Goal: Task Accomplishment & Management: Manage account settings

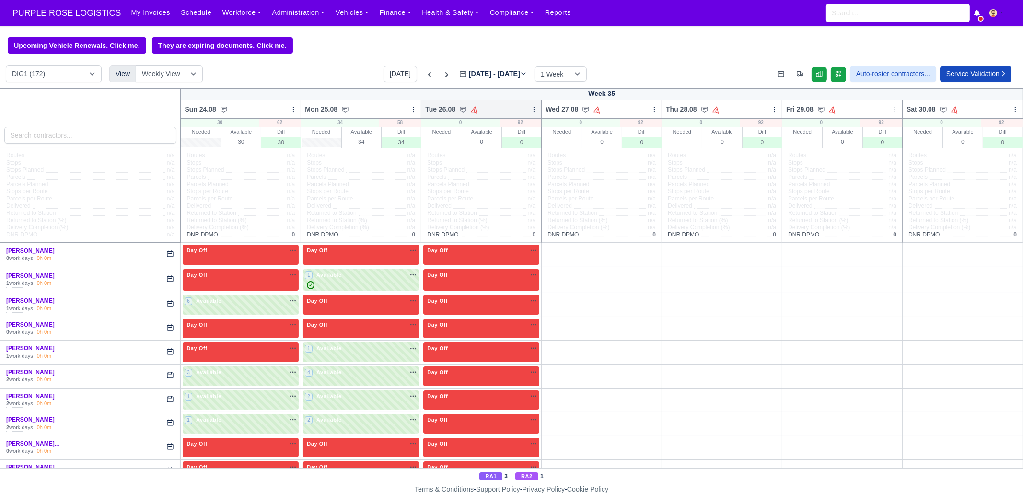
click at [531, 113] on icon at bounding box center [534, 109] width 7 height 7
click at [499, 147] on link "Bulk Status Change" at bounding box center [483, 143] width 107 height 17
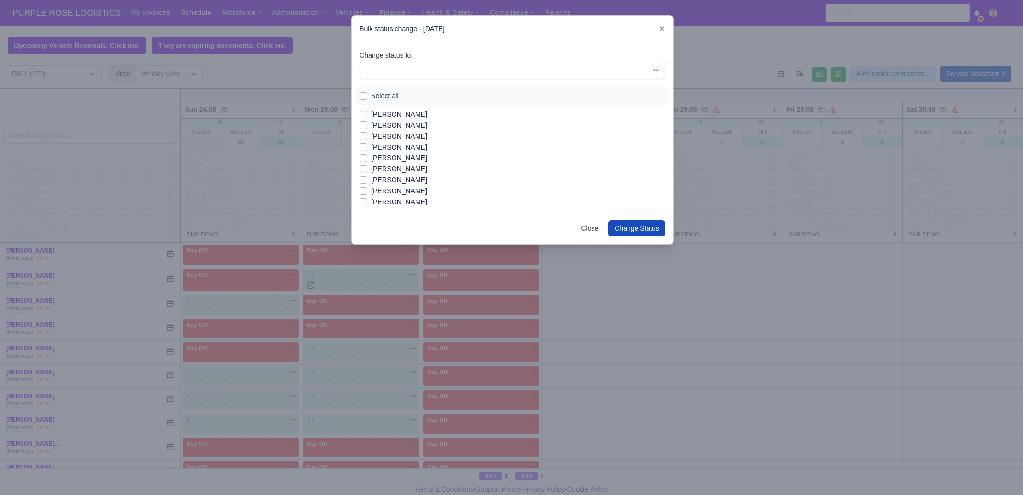
click at [392, 137] on label "[PERSON_NAME]" at bounding box center [399, 136] width 56 height 11
click at [367, 137] on input "[PERSON_NAME]" at bounding box center [364, 135] width 8 height 8
checkbox input "true"
click at [398, 159] on label "[PERSON_NAME]" at bounding box center [399, 158] width 56 height 11
click at [367, 159] on input "[PERSON_NAME]" at bounding box center [364, 157] width 8 height 8
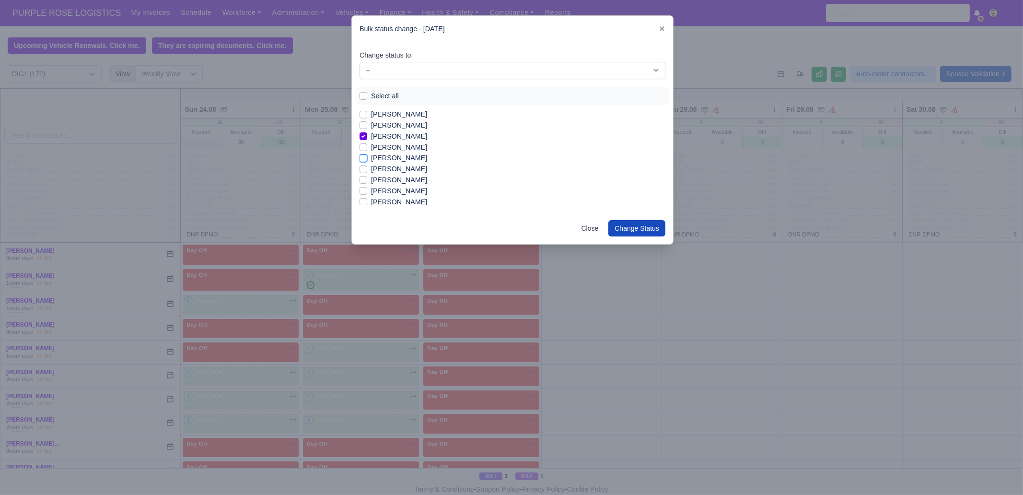
checkbox input "true"
click at [397, 171] on label "[PERSON_NAME]" at bounding box center [399, 169] width 56 height 11
click at [387, 176] on label "[PERSON_NAME]" at bounding box center [399, 180] width 56 height 11
click at [367, 176] on input "[PERSON_NAME]" at bounding box center [364, 179] width 8 height 8
checkbox input "true"
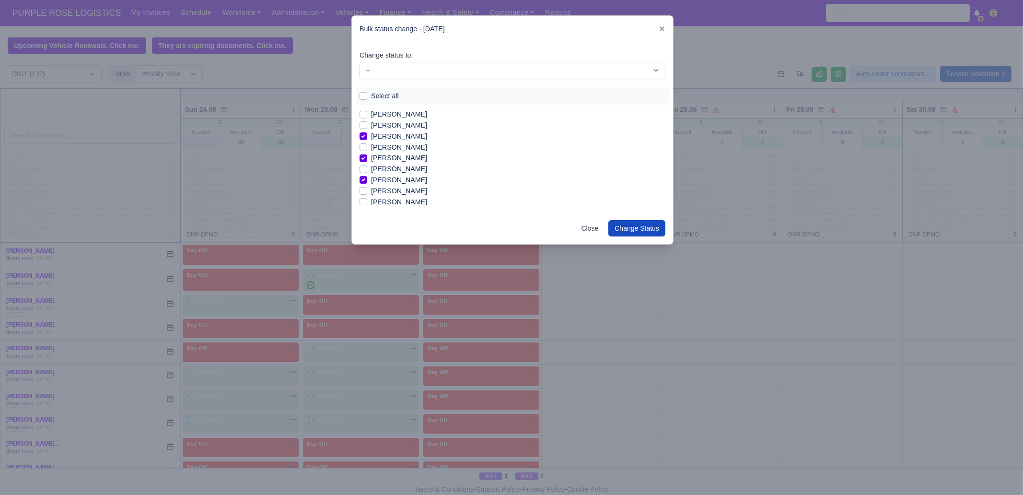
click at [378, 169] on label "[PERSON_NAME]" at bounding box center [399, 169] width 56 height 11
click at [367, 169] on input "[PERSON_NAME]" at bounding box center [364, 168] width 8 height 8
checkbox input "true"
click at [388, 193] on label "[PERSON_NAME]" at bounding box center [399, 191] width 56 height 11
click at [367, 193] on input "[PERSON_NAME]" at bounding box center [364, 190] width 8 height 8
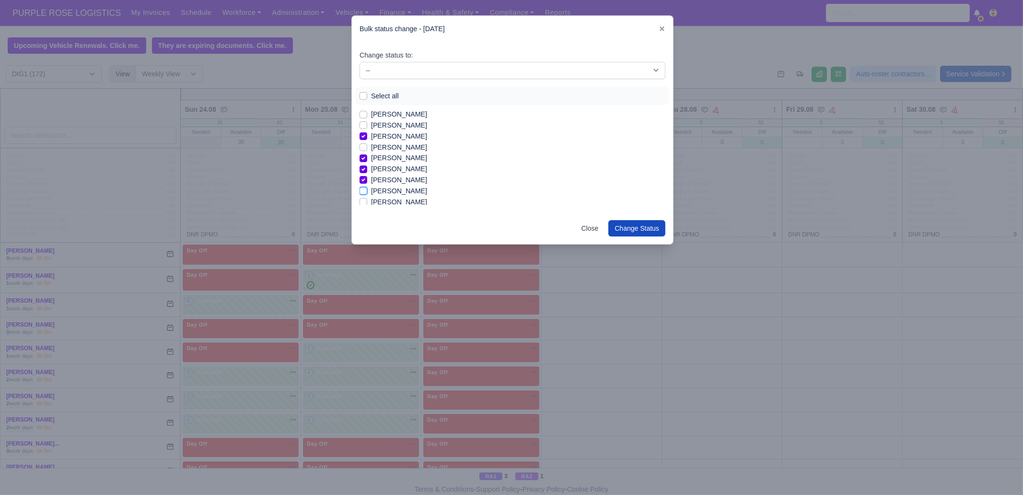
checkbox input "true"
click at [388, 188] on label "[PERSON_NAME]" at bounding box center [399, 186] width 56 height 11
click at [367, 188] on input "[PERSON_NAME]" at bounding box center [364, 185] width 8 height 8
checkbox input "true"
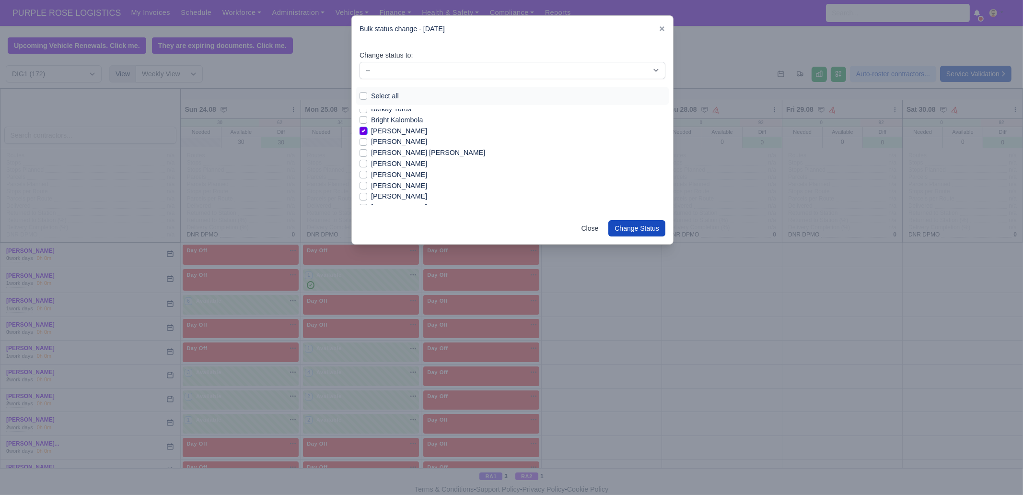
scroll to position [119, 0]
click at [393, 147] on label "Chisom Simon Halliday" at bounding box center [428, 147] width 114 height 11
click at [367, 147] on input "Chisom Simon Halliday" at bounding box center [364, 146] width 8 height 8
checkbox input "true"
click at [391, 179] on label "[PERSON_NAME]" at bounding box center [399, 181] width 56 height 11
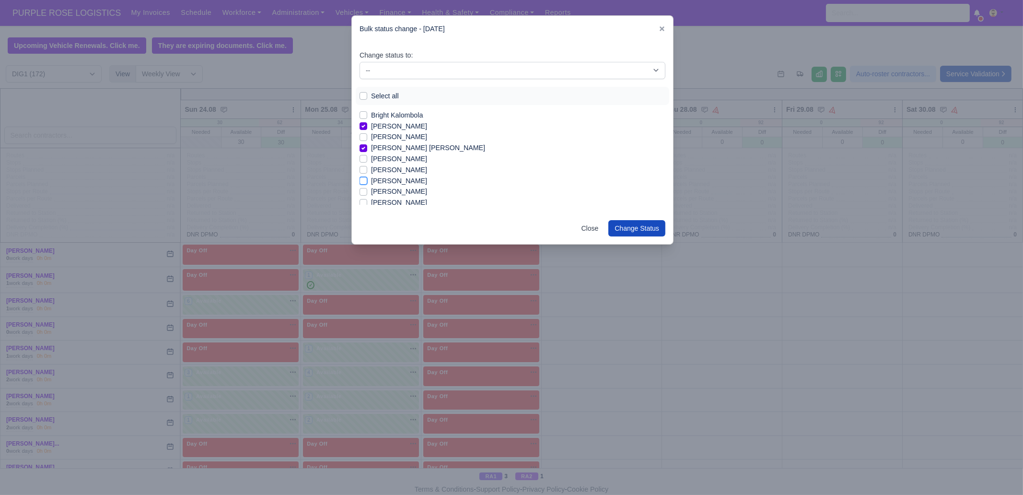
click at [367, 179] on input "[PERSON_NAME]" at bounding box center [364, 180] width 8 height 8
checkbox input "true"
click at [388, 202] on label "[PERSON_NAME]" at bounding box center [399, 202] width 56 height 11
click at [367, 202] on input "[PERSON_NAME]" at bounding box center [364, 201] width 8 height 8
checkbox input "true"
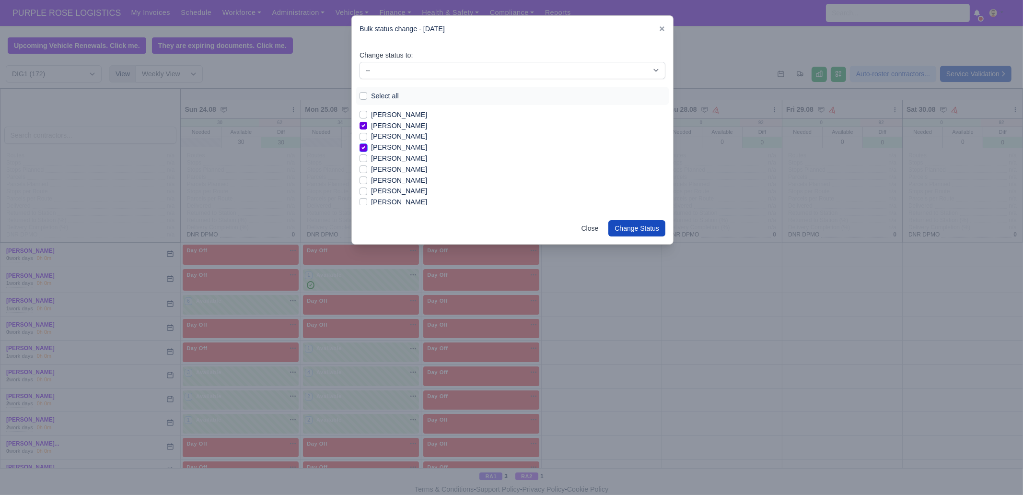
scroll to position [180, 0]
click at [398, 153] on label "Edmund Nathaniel Kwakye" at bounding box center [399, 153] width 56 height 11
click at [367, 153] on input "Edmund Nathaniel Kwakye" at bounding box center [364, 152] width 8 height 8
checkbox input "true"
click at [393, 186] on label "[PERSON_NAME]" at bounding box center [399, 185] width 56 height 11
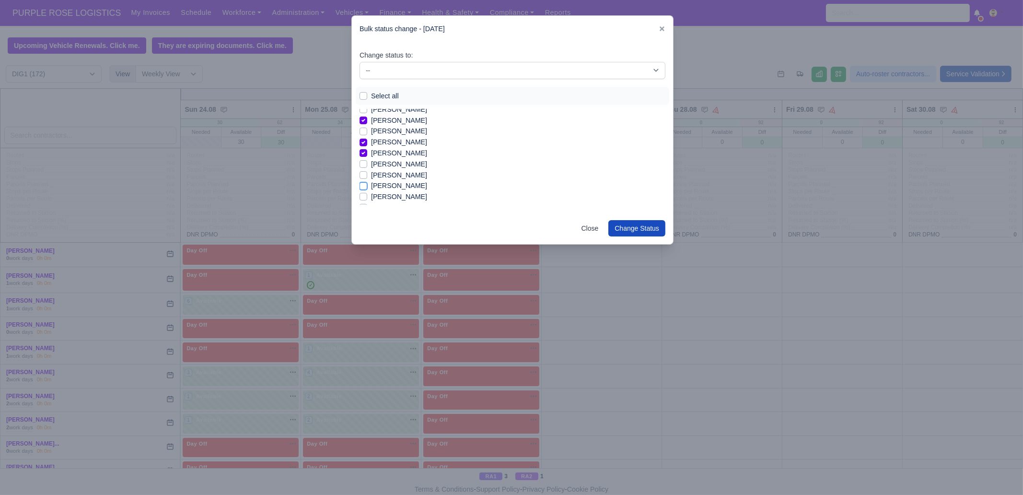
click at [367, 186] on input "[PERSON_NAME]" at bounding box center [364, 184] width 8 height 8
checkbox input "true"
click at [397, 196] on label "[PERSON_NAME]" at bounding box center [399, 196] width 56 height 11
click at [367, 196] on input "[PERSON_NAME]" at bounding box center [364, 195] width 8 height 8
checkbox input "true"
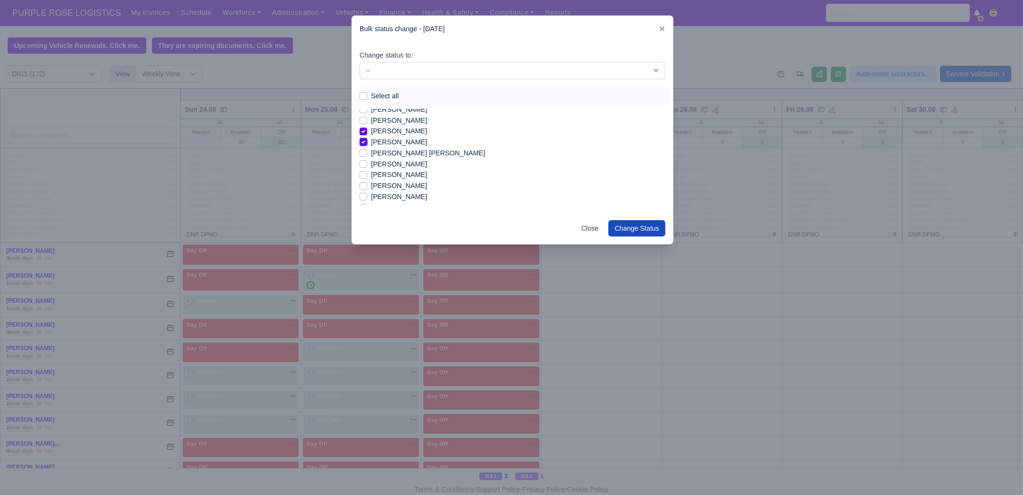
scroll to position [239, 0]
click at [396, 146] on label "Glen Michael O Connor" at bounding box center [428, 148] width 114 height 11
click at [367, 146] on input "Glen Michael O Connor" at bounding box center [364, 147] width 8 height 8
checkbox input "true"
click at [398, 159] on label "[PERSON_NAME]" at bounding box center [399, 159] width 56 height 11
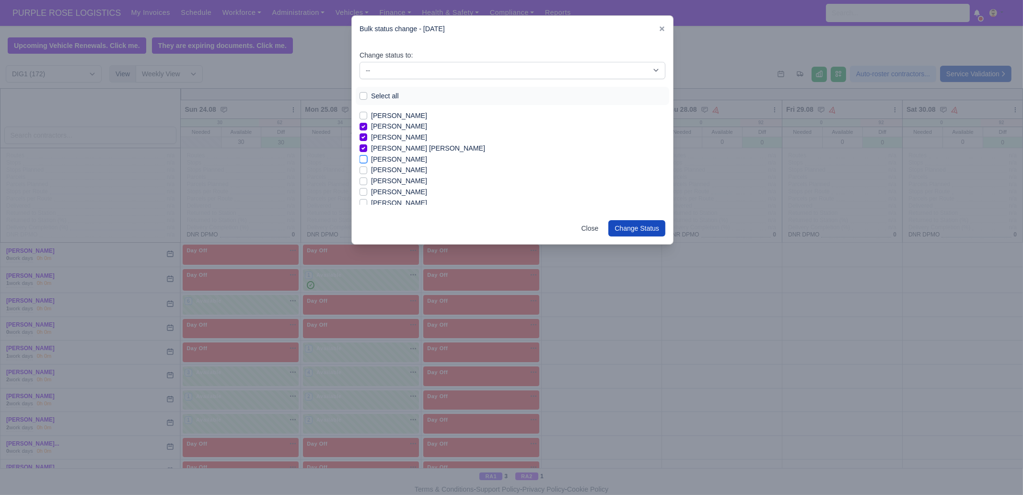
click at [367, 159] on input "[PERSON_NAME]" at bounding box center [364, 158] width 8 height 8
checkbox input "true"
click at [390, 170] on label "[PERSON_NAME]" at bounding box center [399, 169] width 56 height 11
click at [367, 170] on input "[PERSON_NAME]" at bounding box center [364, 168] width 8 height 8
checkbox input "true"
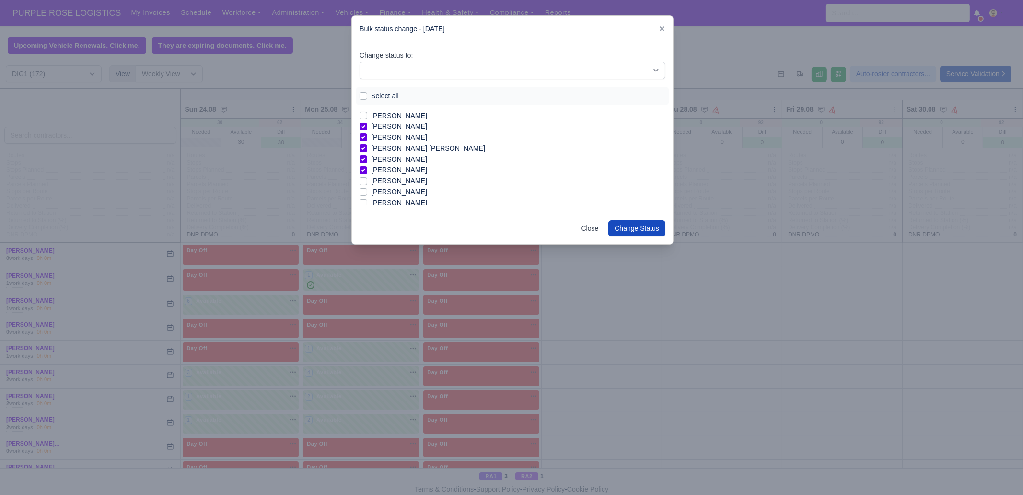
click at [389, 182] on label "[PERSON_NAME]" at bounding box center [399, 181] width 56 height 11
click at [367, 182] on input "[PERSON_NAME]" at bounding box center [364, 180] width 8 height 8
checkbox input "true"
click at [394, 156] on label "[PERSON_NAME]" at bounding box center [399, 153] width 56 height 11
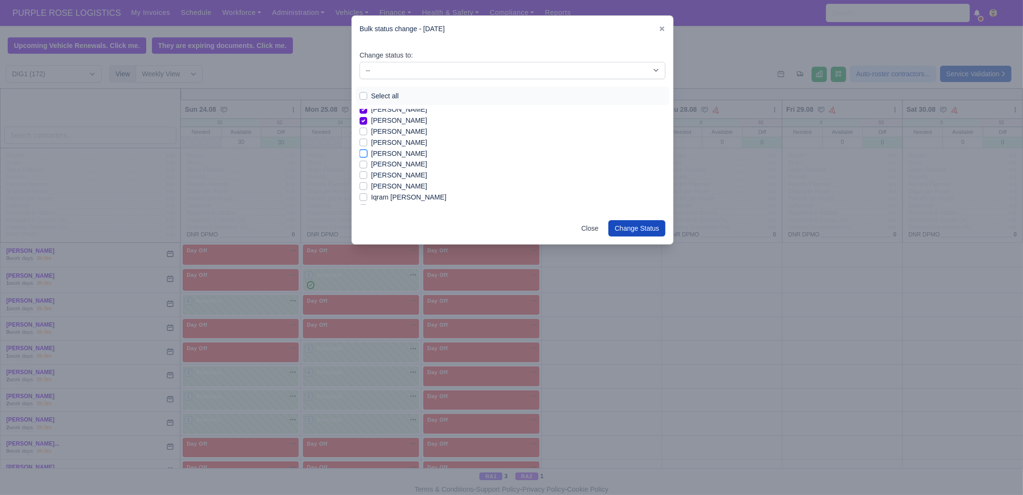
click at [367, 156] on input "[PERSON_NAME]" at bounding box center [364, 152] width 8 height 8
checkbox input "true"
click at [393, 167] on label "[PERSON_NAME]" at bounding box center [399, 164] width 56 height 11
click at [367, 166] on input "[PERSON_NAME]" at bounding box center [364, 163] width 8 height 8
checkbox input "true"
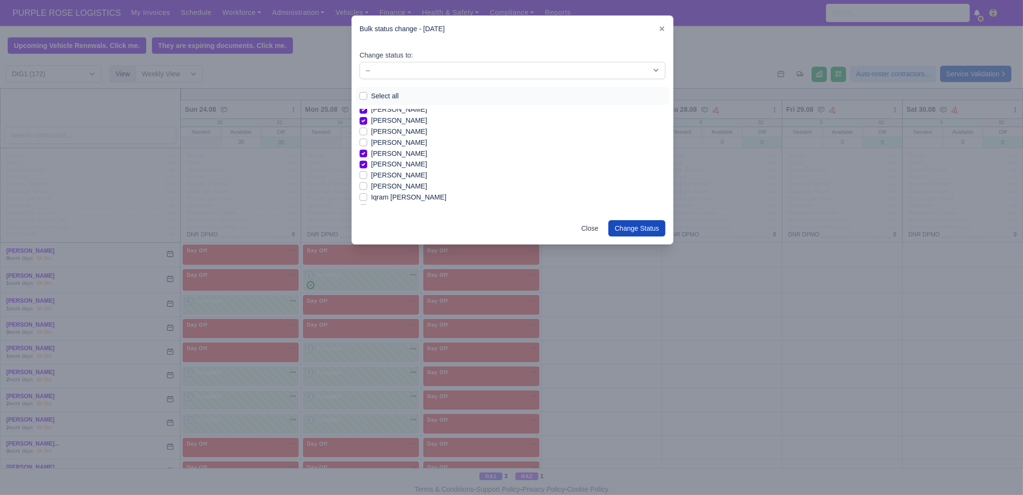
click at [393, 178] on label "[PERSON_NAME]" at bounding box center [399, 175] width 56 height 11
click at [367, 177] on input "[PERSON_NAME]" at bounding box center [364, 174] width 8 height 8
checkbox input "true"
click at [381, 191] on label "[PERSON_NAME]" at bounding box center [399, 186] width 56 height 11
click at [367, 188] on input "[PERSON_NAME]" at bounding box center [364, 185] width 8 height 8
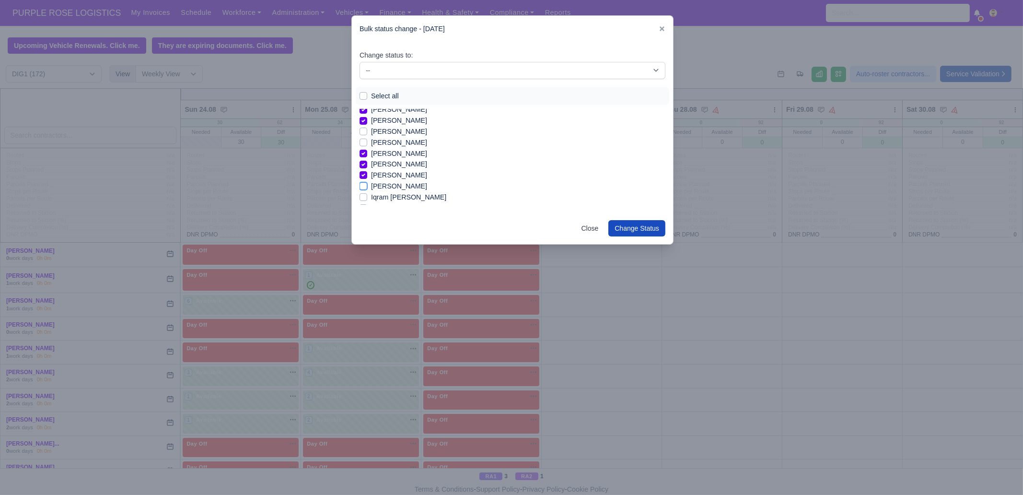
checkbox input "true"
click at [387, 200] on label "Iqram [PERSON_NAME]" at bounding box center [408, 197] width 75 height 11
click at [367, 200] on input "Iqram [PERSON_NAME]" at bounding box center [364, 196] width 8 height 8
checkbox input "true"
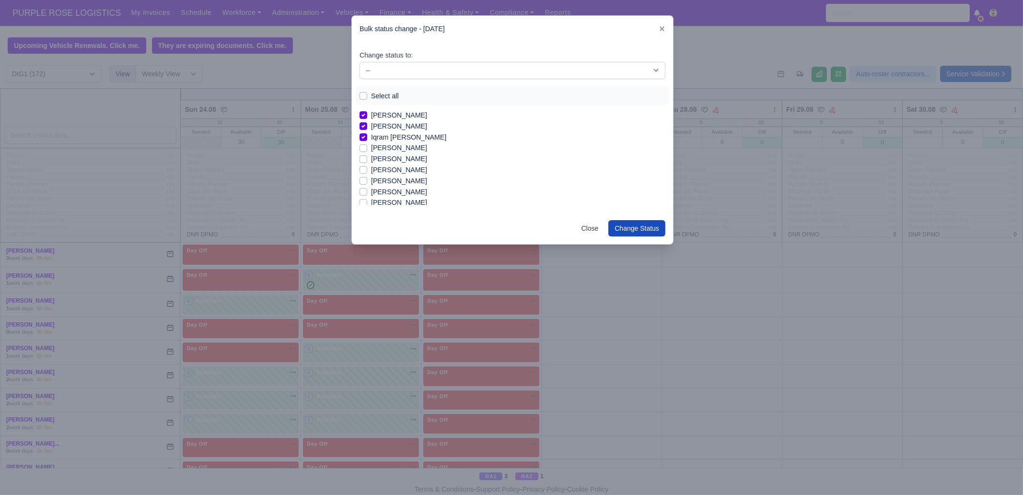
click at [397, 148] on label "[PERSON_NAME]" at bounding box center [399, 147] width 56 height 11
click at [367, 148] on input "[PERSON_NAME]" at bounding box center [364, 146] width 8 height 8
checkbox input "true"
click at [393, 159] on label "[PERSON_NAME]" at bounding box center [399, 158] width 56 height 11
click at [367, 159] on input "[PERSON_NAME]" at bounding box center [364, 157] width 8 height 8
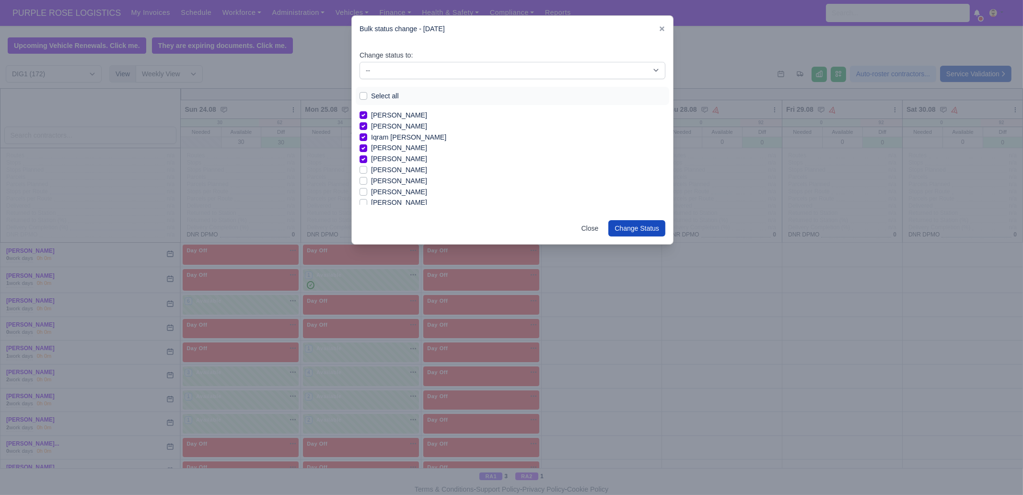
click at [393, 159] on label "[PERSON_NAME]" at bounding box center [399, 158] width 56 height 11
click at [367, 159] on input "[PERSON_NAME]" at bounding box center [364, 157] width 8 height 8
checkbox input "false"
click at [395, 192] on label "[PERSON_NAME]" at bounding box center [399, 192] width 56 height 11
click at [367, 192] on input "[PERSON_NAME]" at bounding box center [364, 191] width 8 height 8
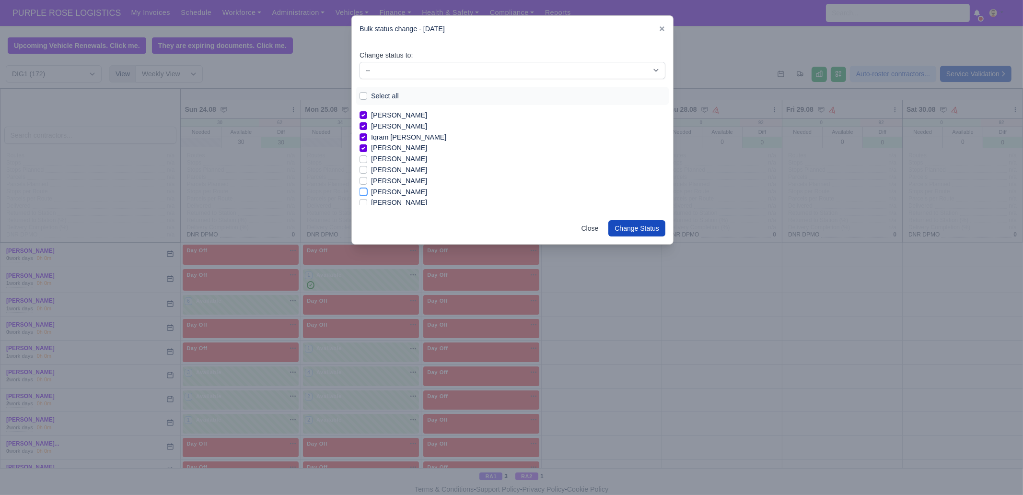
checkbox input "true"
click at [397, 151] on label "Leotrim Rexhepi" at bounding box center [396, 148] width 50 height 11
click at [367, 151] on input "Leotrim Rexhepi" at bounding box center [364, 147] width 8 height 8
checkbox input "true"
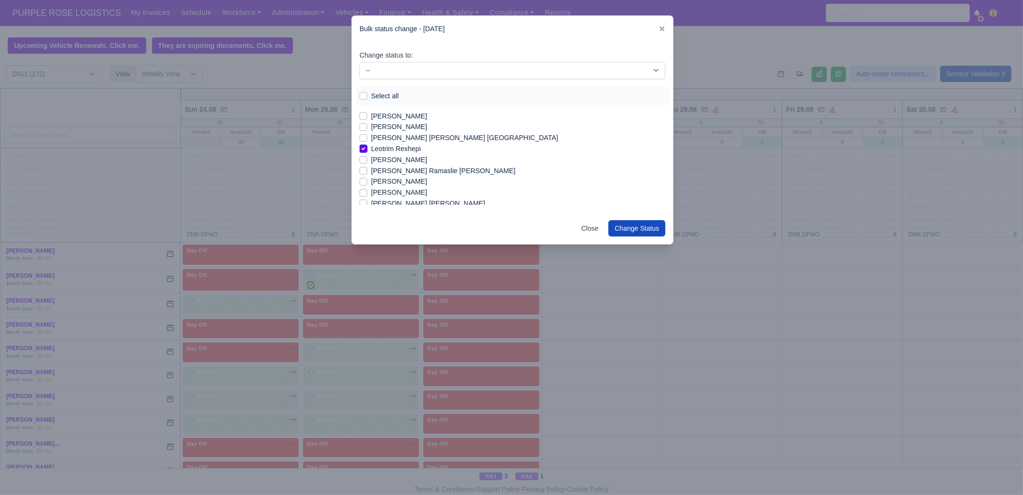
scroll to position [540, 0]
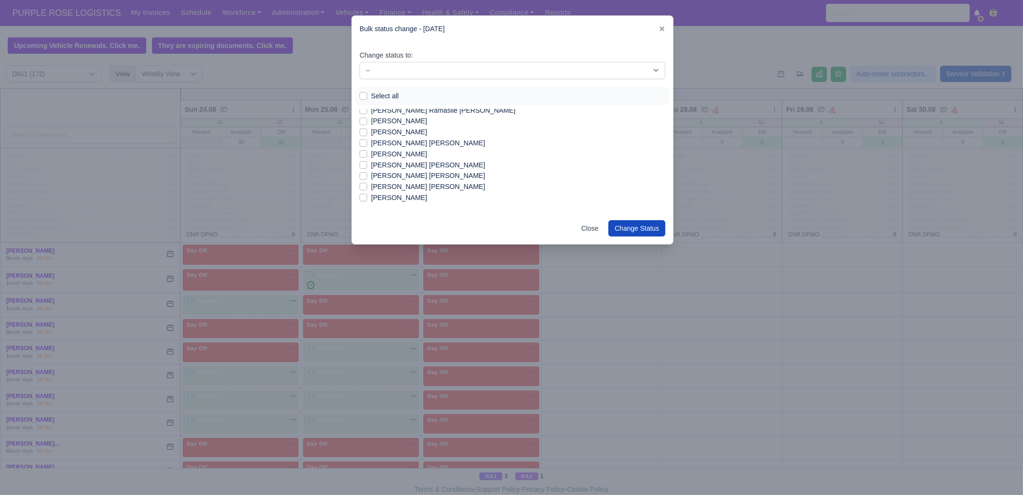
click at [400, 186] on label "[PERSON_NAME] [PERSON_NAME]" at bounding box center [428, 186] width 114 height 11
click at [367, 186] on input "[PERSON_NAME] [PERSON_NAME]" at bounding box center [364, 185] width 8 height 8
checkbox input "true"
click at [410, 150] on label "Mohammad Rashed ahmed" at bounding box center [428, 148] width 114 height 11
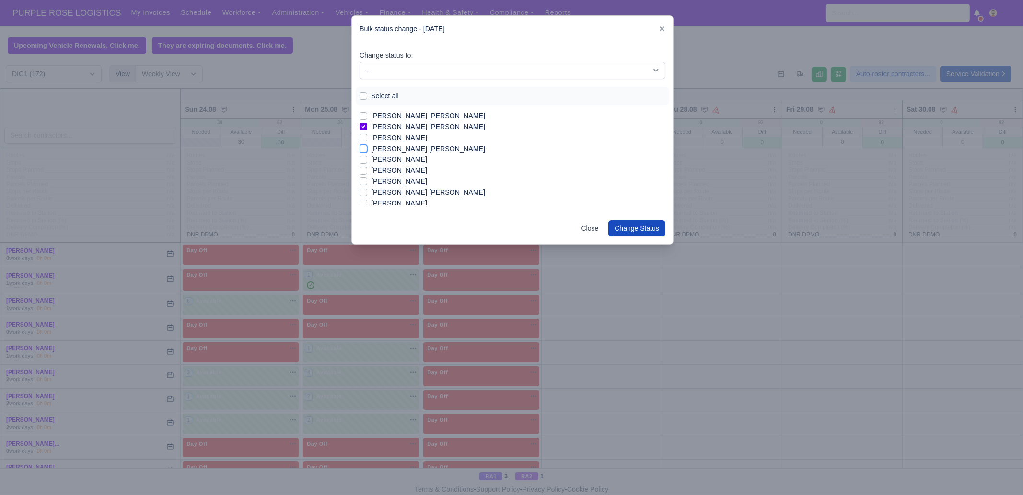
click at [367, 150] on input "Mohammad Rashed ahmed" at bounding box center [364, 147] width 8 height 8
checkbox input "true"
click at [413, 159] on label "[PERSON_NAME]" at bounding box center [399, 159] width 56 height 11
click at [367, 159] on input "[PERSON_NAME]" at bounding box center [364, 158] width 8 height 8
checkbox input "true"
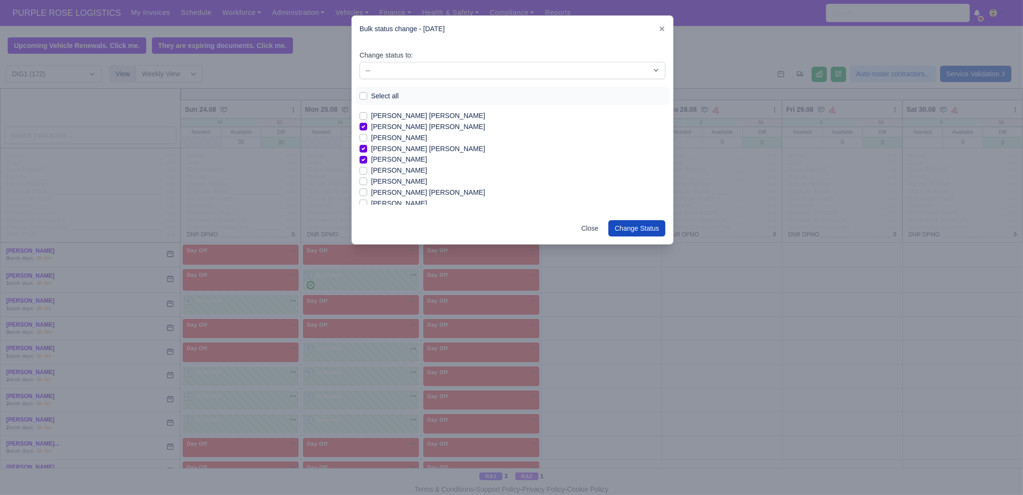
click at [414, 170] on label "[PERSON_NAME]" at bounding box center [399, 170] width 56 height 11
click at [367, 170] on input "[PERSON_NAME]" at bounding box center [364, 169] width 8 height 8
checkbox input "true"
click at [406, 187] on label "[PERSON_NAME]" at bounding box center [399, 187] width 56 height 11
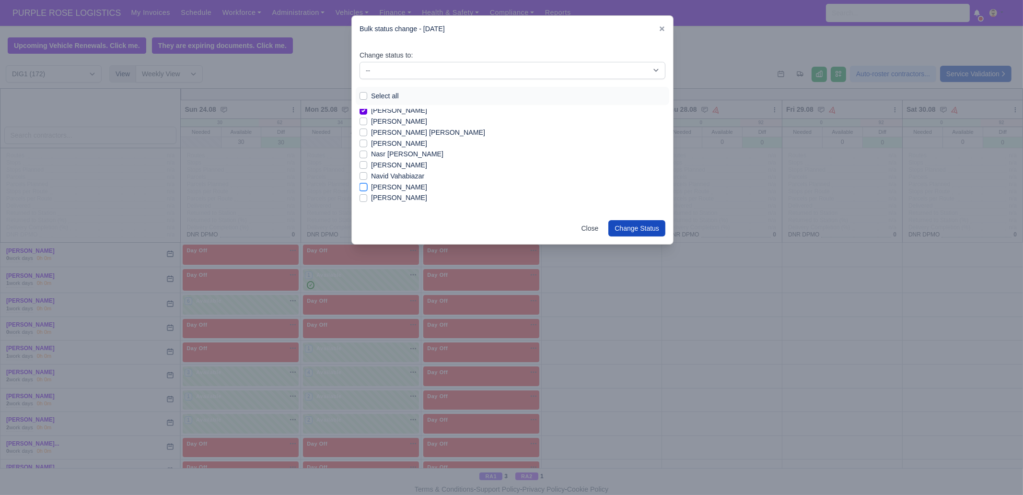
click at [367, 187] on input "[PERSON_NAME]" at bounding box center [364, 186] width 8 height 8
checkbox input "true"
click at [406, 149] on label "[PERSON_NAME]" at bounding box center [399, 148] width 56 height 11
click at [367, 149] on input "[PERSON_NAME]" at bounding box center [364, 147] width 8 height 8
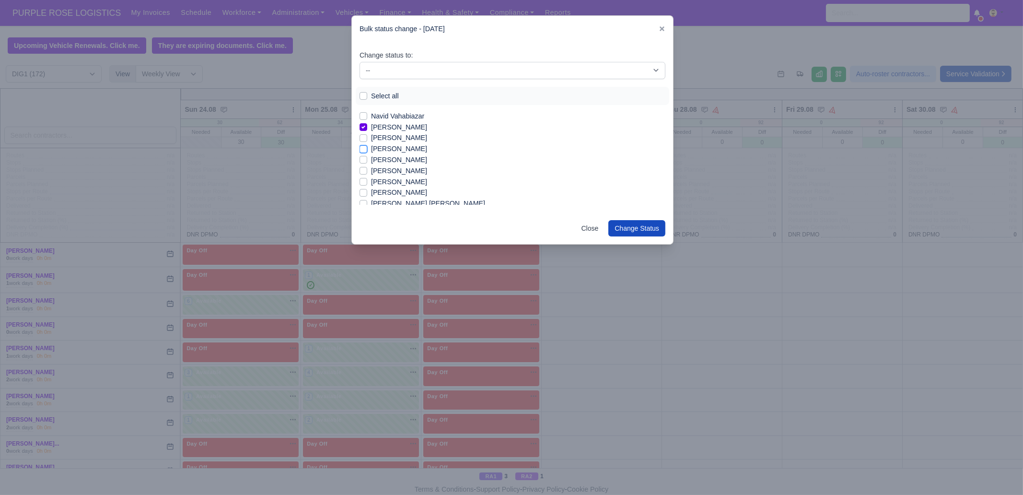
checkbox input "true"
click at [403, 163] on label "[PERSON_NAME]" at bounding box center [399, 159] width 56 height 11
click at [367, 162] on input "[PERSON_NAME]" at bounding box center [364, 158] width 8 height 8
checkbox input "true"
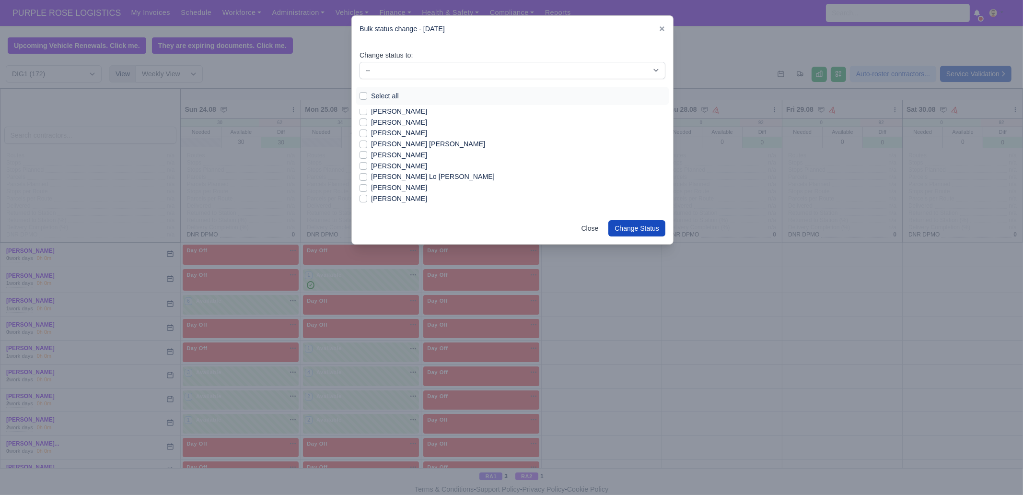
click at [391, 188] on label "[PERSON_NAME]" at bounding box center [399, 187] width 56 height 11
click at [367, 188] on input "[PERSON_NAME]" at bounding box center [364, 186] width 8 height 8
checkbox input "true"
click at [396, 166] on label "Stanimir Krasimirov Chirakov" at bounding box center [399, 171] width 56 height 11
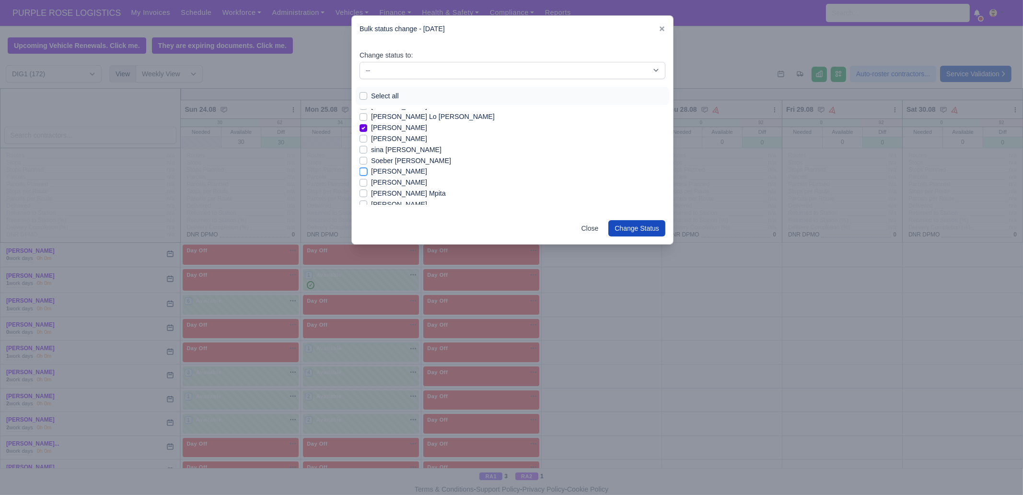
click at [367, 166] on input "Stanimir Krasimirov Chirakov" at bounding box center [364, 170] width 8 height 8
checkbox input "true"
click at [398, 181] on label "[PERSON_NAME]" at bounding box center [399, 182] width 56 height 11
click at [367, 181] on input "[PERSON_NAME]" at bounding box center [364, 181] width 8 height 8
checkbox input "true"
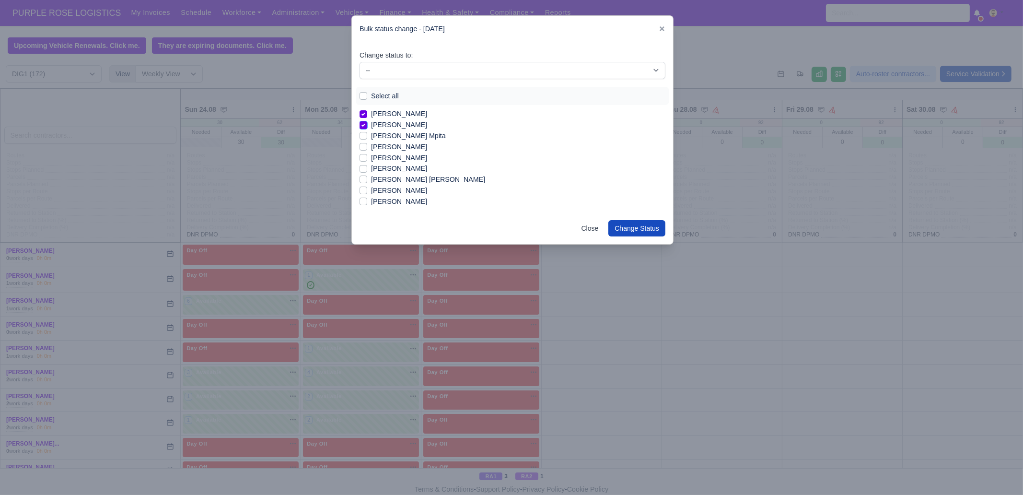
scroll to position [899, 0]
click at [403, 157] on label "[PERSON_NAME]" at bounding box center [399, 155] width 56 height 11
click at [367, 157] on input "[PERSON_NAME]" at bounding box center [364, 154] width 8 height 8
checkbox input "true"
click at [393, 186] on label "[PERSON_NAME]" at bounding box center [399, 188] width 56 height 11
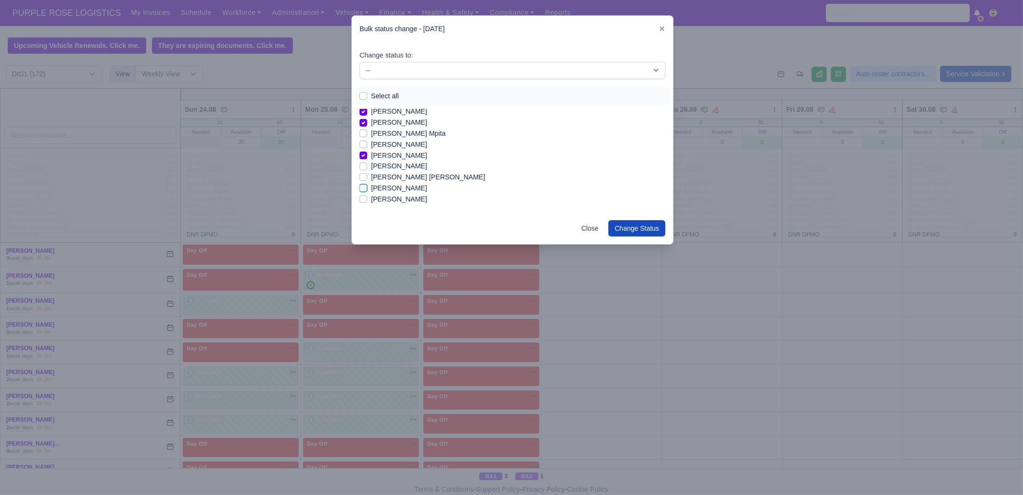
click at [367, 186] on input "[PERSON_NAME]" at bounding box center [364, 187] width 8 height 8
checkbox input "true"
drag, startPoint x: 390, startPoint y: 190, endPoint x: 396, endPoint y: 156, distance: 34.5
click at [390, 189] on label "[PERSON_NAME]" at bounding box center [399, 192] width 56 height 11
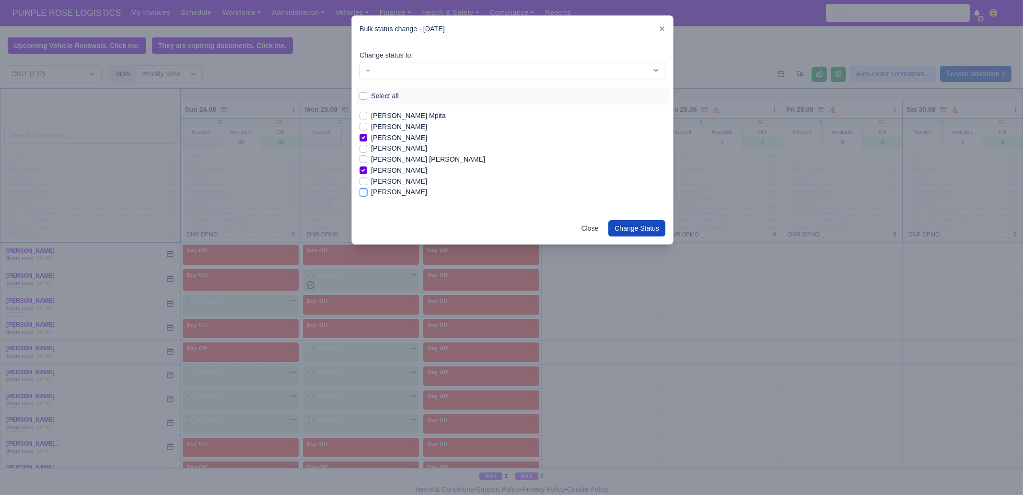
click at [367, 189] on input "[PERSON_NAME]" at bounding box center [364, 191] width 8 height 8
checkbox input "true"
click at [408, 70] on select "-- Unasigned Available Day Off Stand By Other Depot" at bounding box center [513, 70] width 306 height 17
select select "Available"
click at [360, 62] on select "-- Unasigned Available Day Off Stand By Other Depot" at bounding box center [513, 70] width 306 height 17
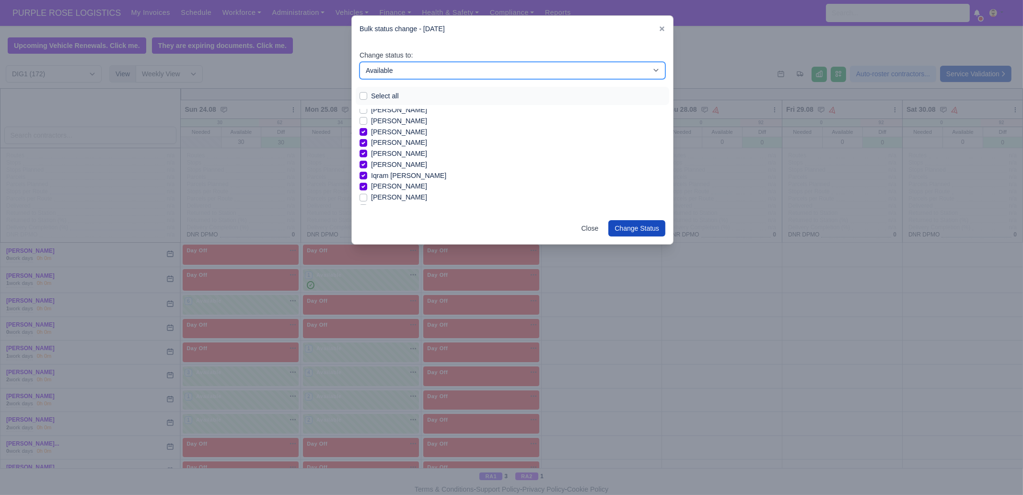
scroll to position [317, 0]
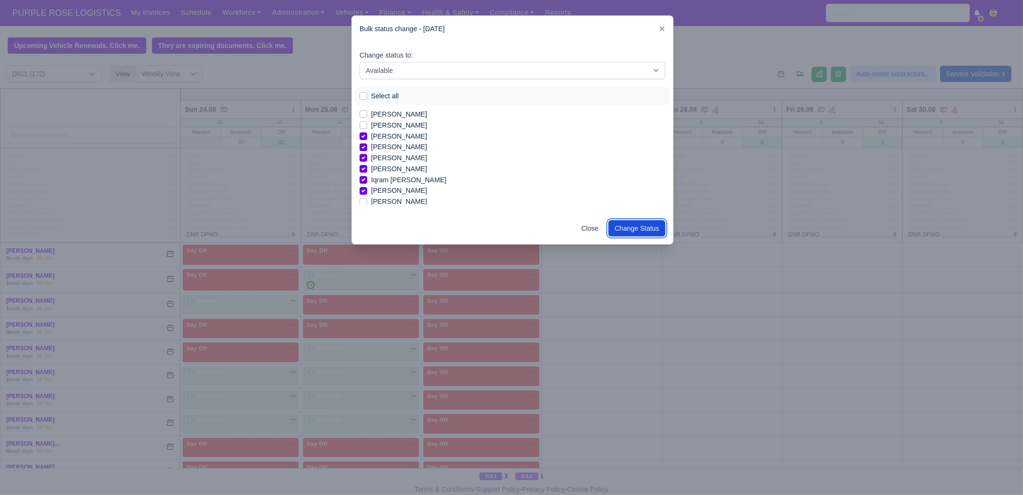
click at [637, 222] on button "Change Status" at bounding box center [637, 228] width 57 height 16
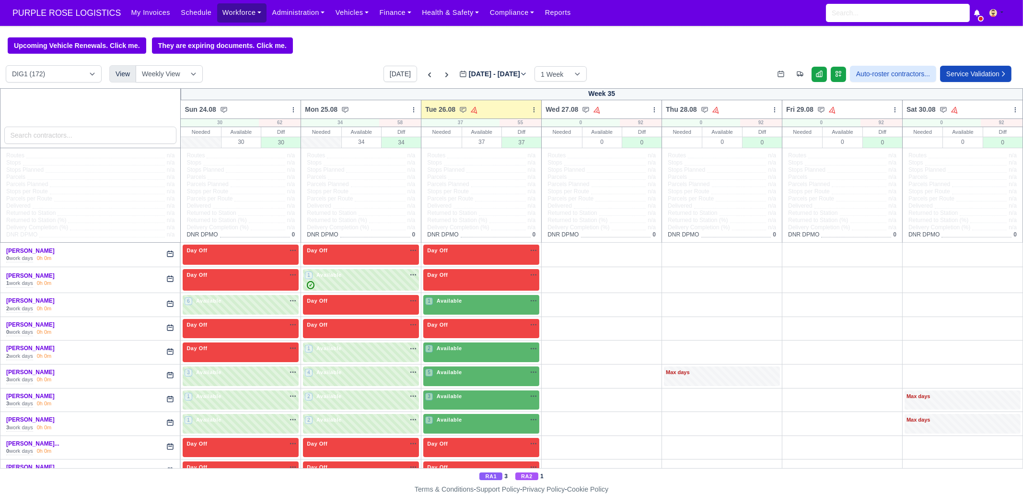
click at [223, 13] on link "Workforce" at bounding box center [242, 12] width 50 height 19
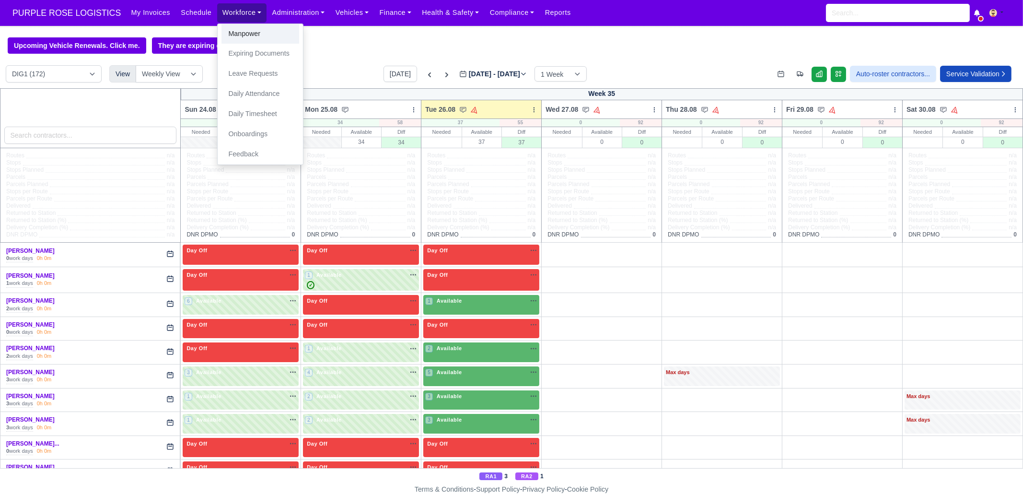
click at [224, 33] on link "Manpower" at bounding box center [261, 34] width 78 height 20
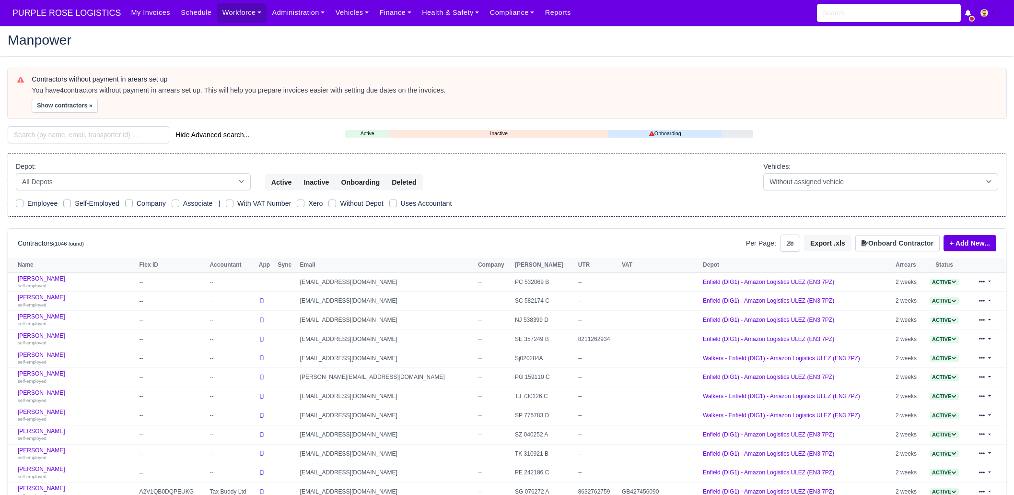
select select "25"
click at [101, 129] on input "search" at bounding box center [89, 134] width 162 height 17
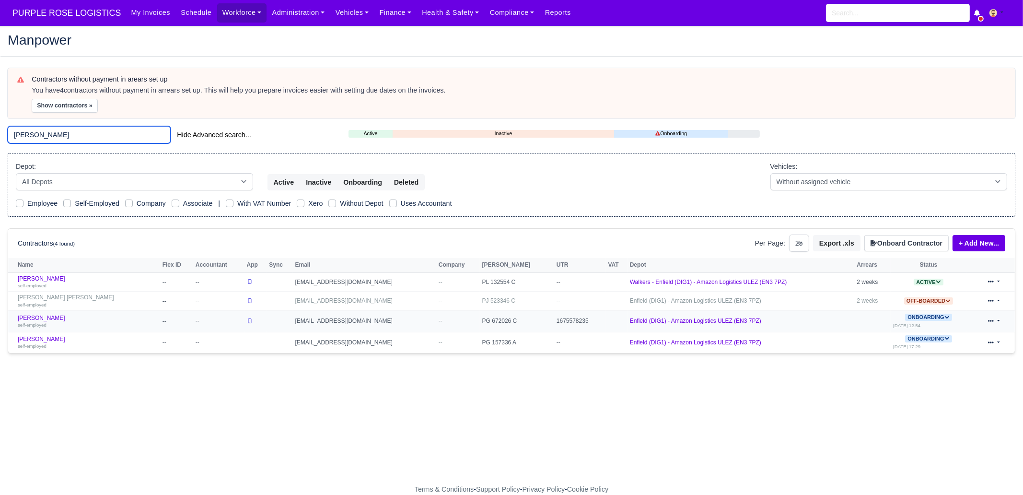
type input "joel"
click at [57, 328] on td "Joel De Melin self-employed" at bounding box center [84, 322] width 152 height 22
click at [55, 321] on div "self-employed" at bounding box center [88, 324] width 140 height 7
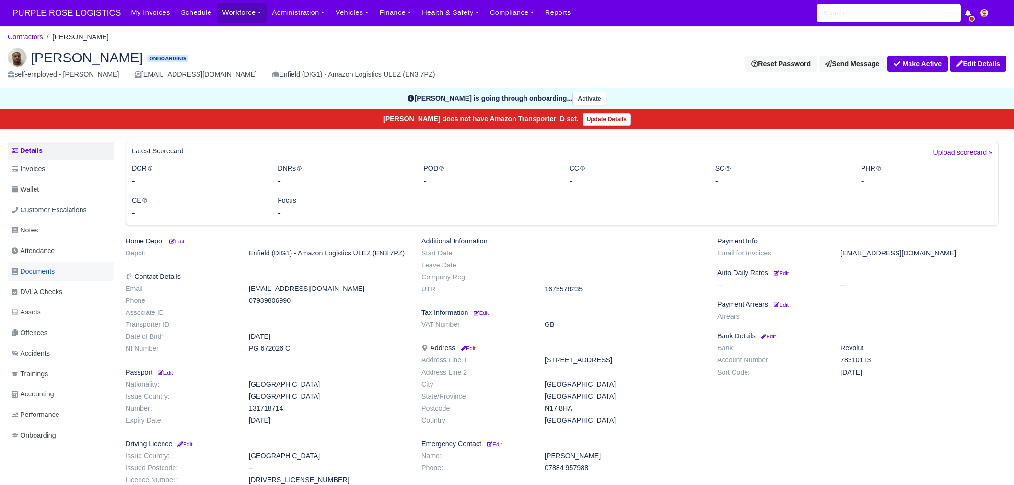
click at [68, 273] on link "Documents" at bounding box center [61, 271] width 106 height 19
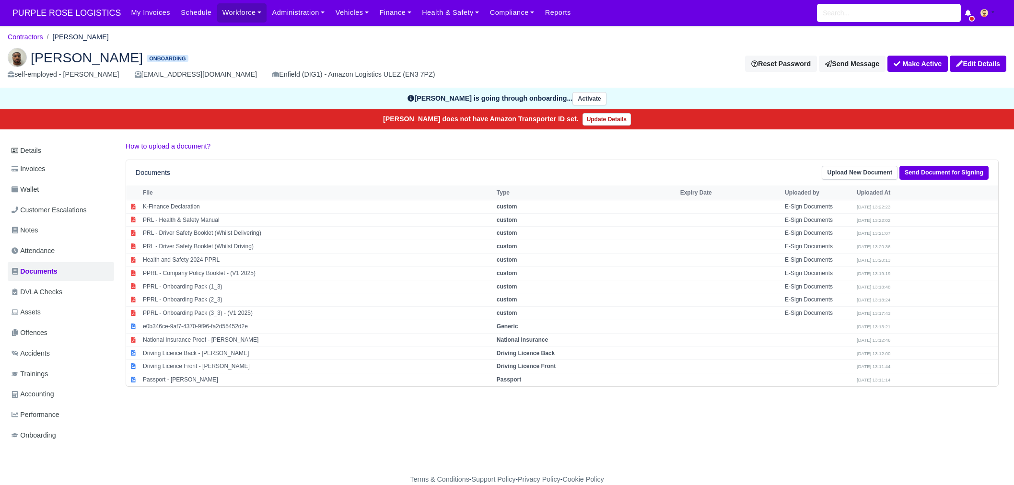
click at [20, 59] on img at bounding box center [17, 57] width 19 height 19
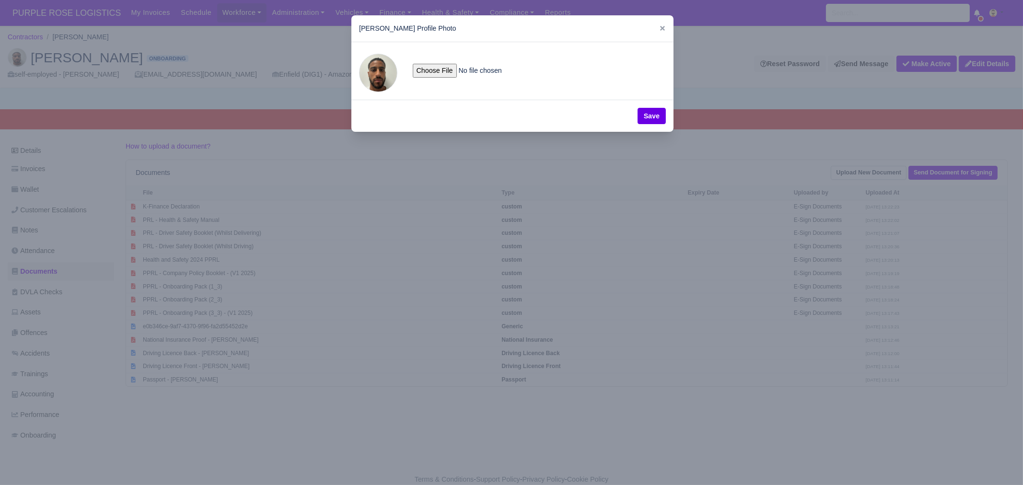
click at [662, 329] on div at bounding box center [511, 242] width 1023 height 485
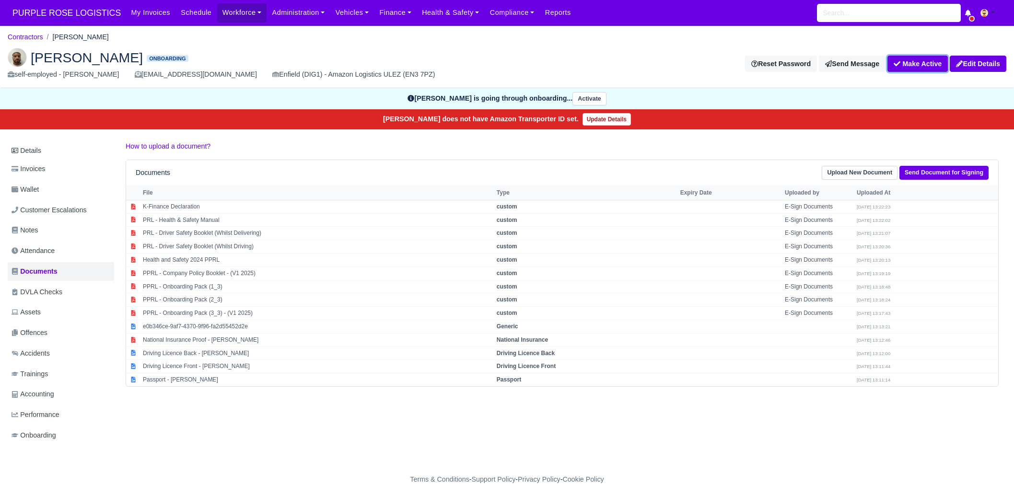
click at [930, 65] on button "Make Active" at bounding box center [918, 64] width 60 height 16
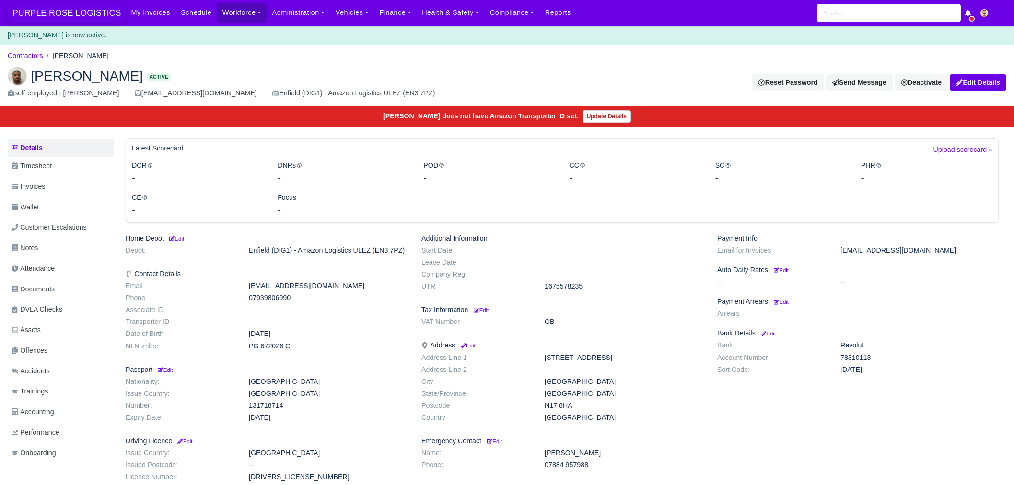
click at [61, 11] on span "PURPLE ROSE LOGISTICS" at bounding box center [67, 12] width 118 height 19
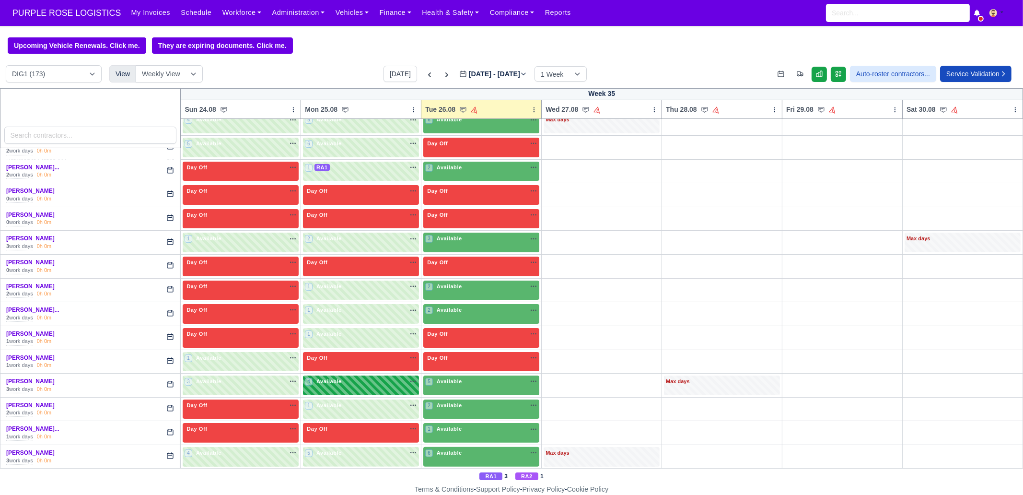
scroll to position [839, 0]
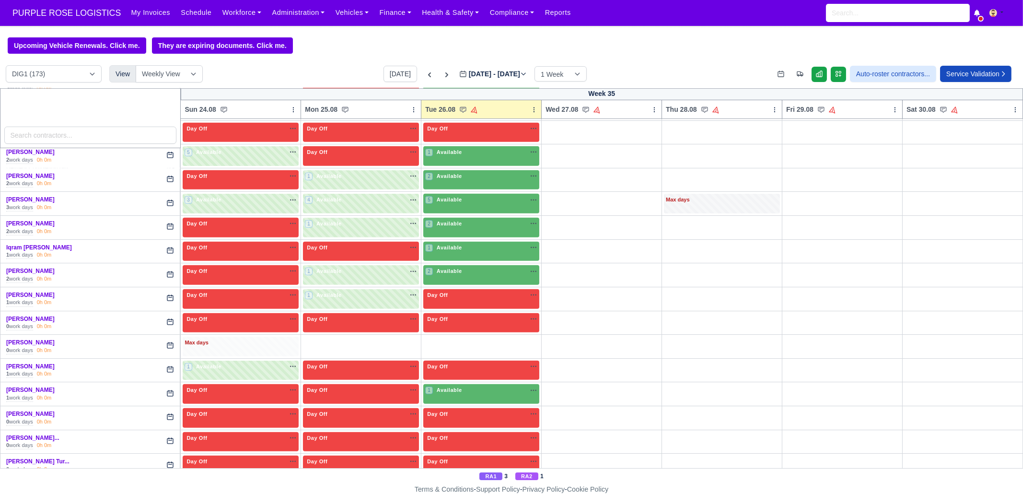
click at [214, 339] on div "Max days" at bounding box center [241, 343] width 112 height 9
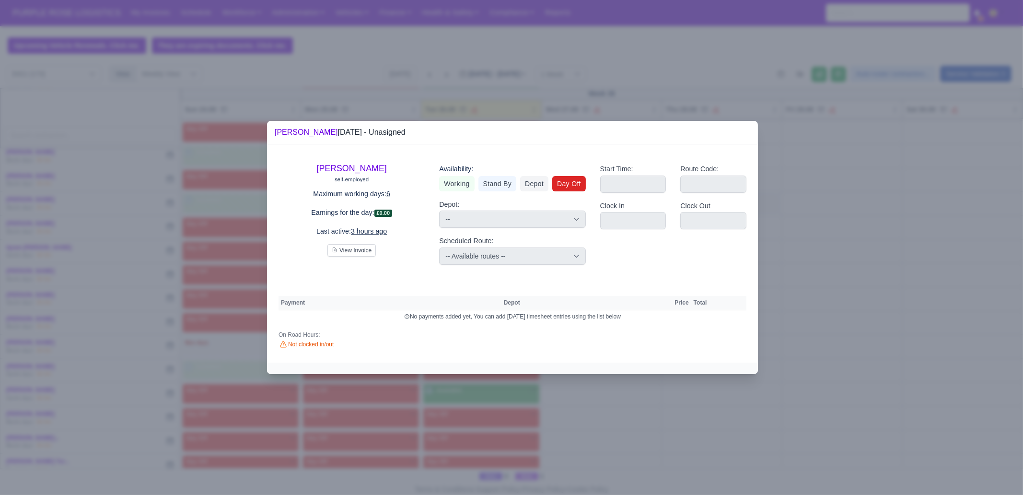
click at [566, 187] on link "Day Off" at bounding box center [569, 183] width 34 height 15
select select
select select "na"
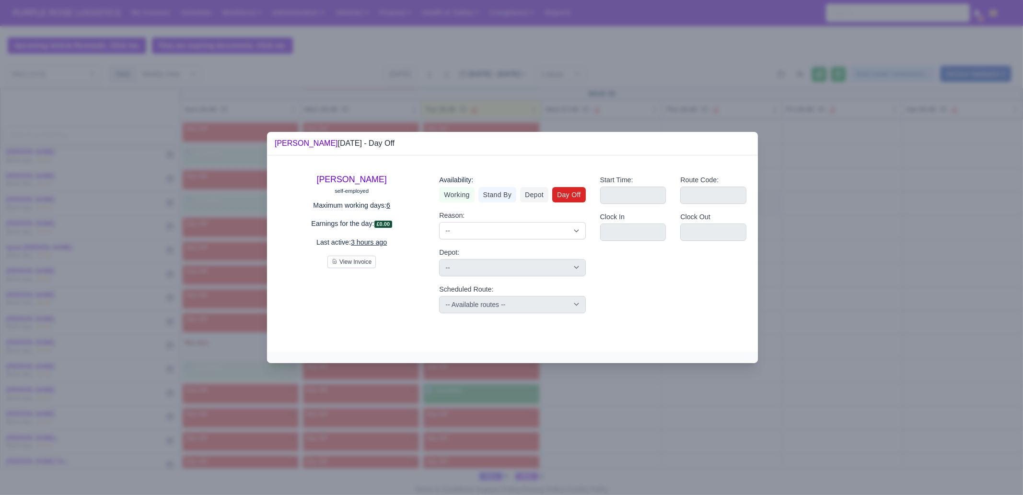
click at [574, 440] on div at bounding box center [511, 247] width 1023 height 495
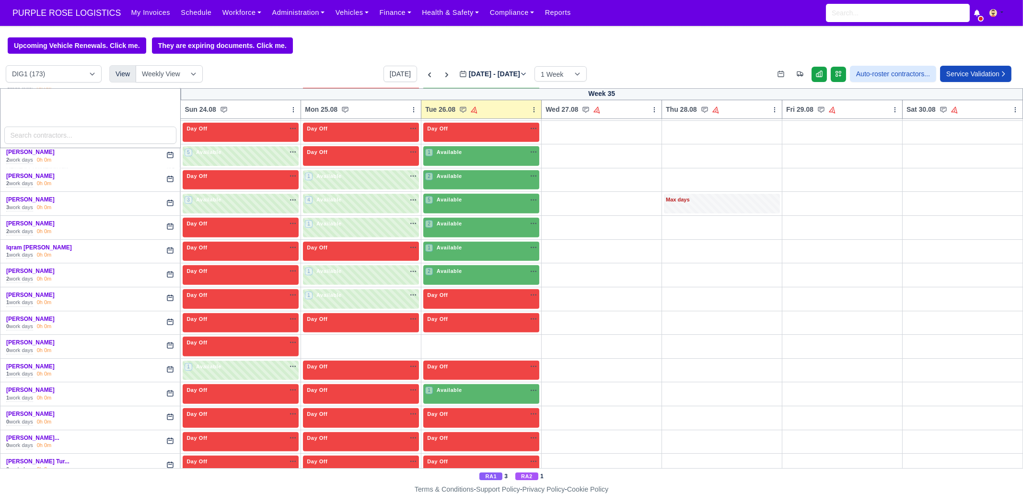
click at [471, 36] on body "PURPLE ROSE LOGISTICS My Invoices Schedule Workforce Manpower Expiring Document…" at bounding box center [511, 247] width 1023 height 495
click at [410, 337] on link "O" at bounding box center [407, 341] width 23 height 8
click at [429, 337] on link "W" at bounding box center [435, 341] width 24 height 8
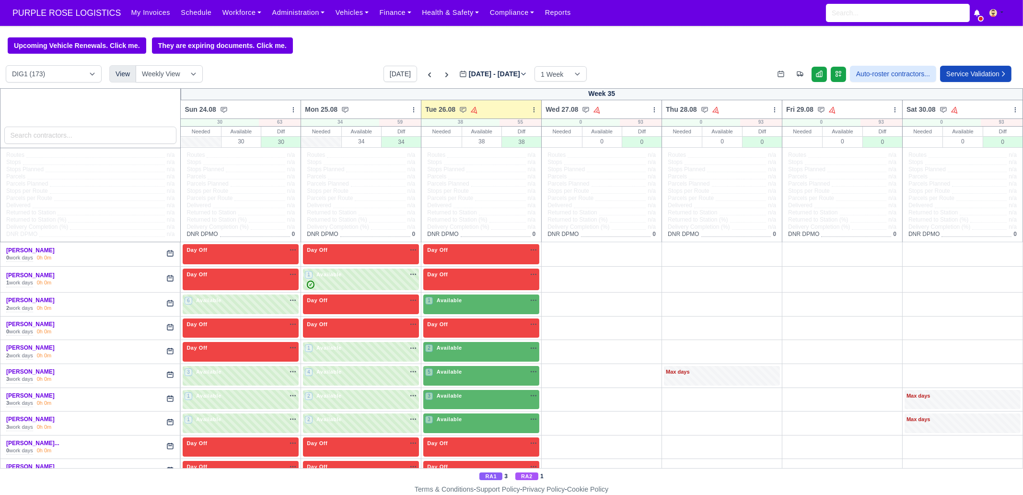
scroll to position [0, 0]
click at [125, 142] on input "search" at bounding box center [90, 135] width 173 height 17
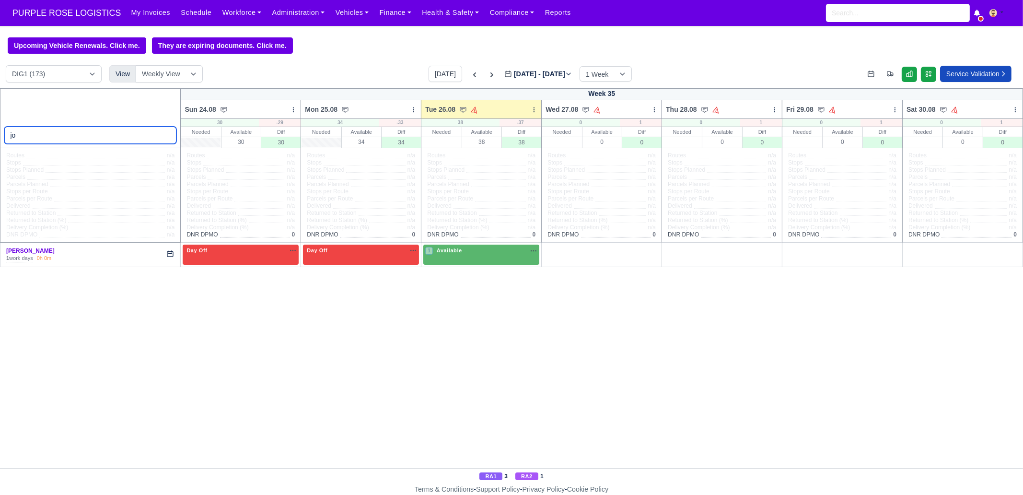
type input "j"
